Goal: Navigation & Orientation: Find specific page/section

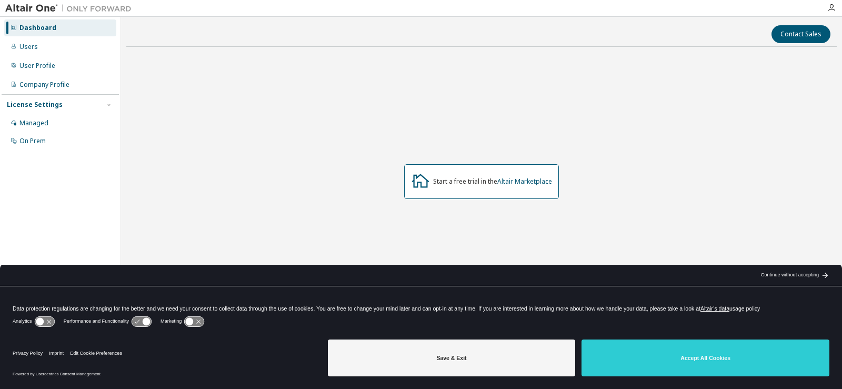
click at [312, 170] on div "Start a free trial in the Altair Marketplace" at bounding box center [481, 181] width 710 height 252
click at [55, 127] on div "Managed" at bounding box center [60, 123] width 112 height 17
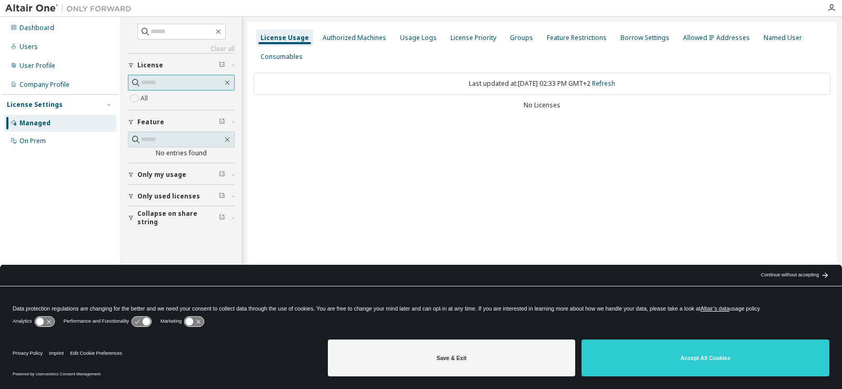
click at [157, 82] on input "text" at bounding box center [182, 82] width 82 height 11
click at [46, 67] on div "User Profile" at bounding box center [37, 66] width 36 height 8
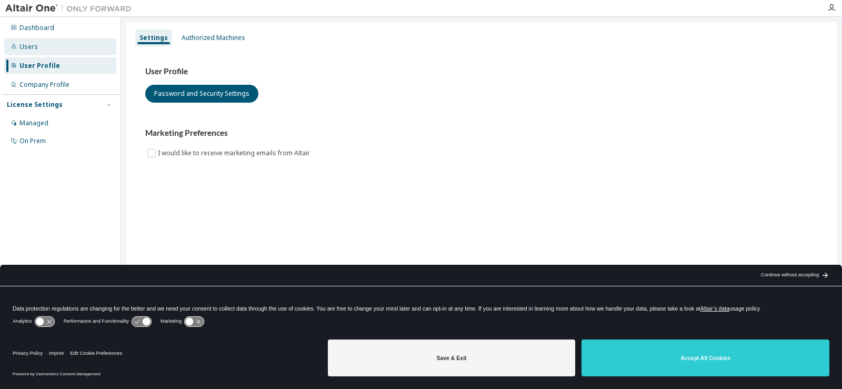
click at [31, 47] on div "Users" at bounding box center [28, 47] width 18 height 8
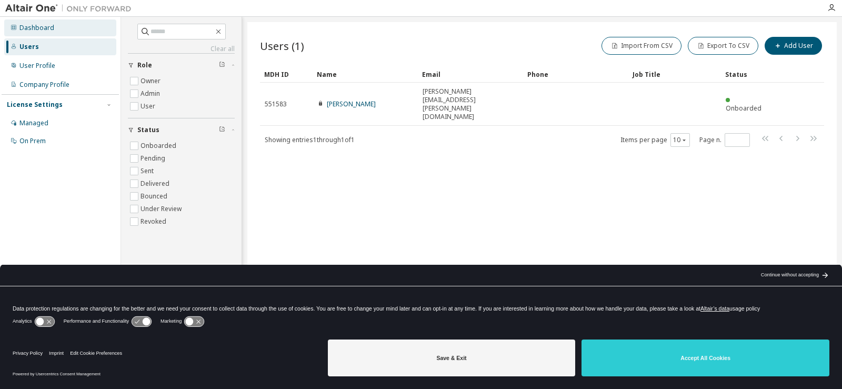
click at [31, 24] on div "Dashboard" at bounding box center [36, 28] width 35 height 8
